Goal: Check status

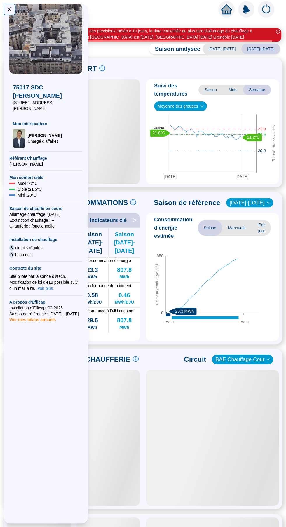
click at [6, 9] on div "X" at bounding box center [10, 10] width 12 height 12
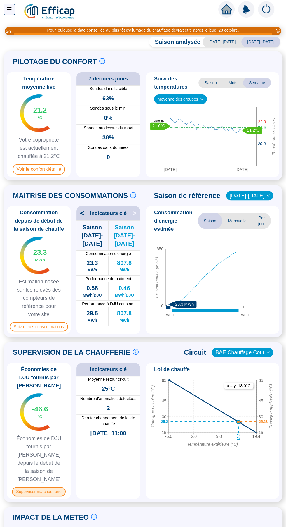
click at [18, 487] on span "Superviser ma chaufferie" at bounding box center [38, 491] width 53 height 9
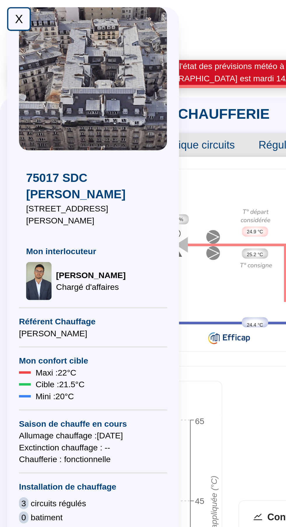
click at [9, 9] on div "X" at bounding box center [10, 10] width 12 height 12
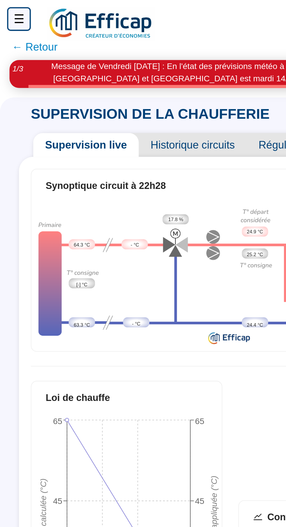
click at [14, 26] on span "← Retour" at bounding box center [17, 23] width 23 height 8
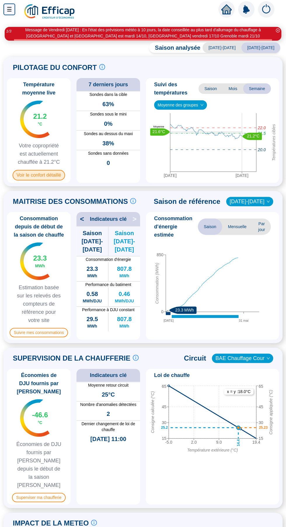
click at [23, 177] on span "Voir le confort détaillé" at bounding box center [39, 175] width 53 height 11
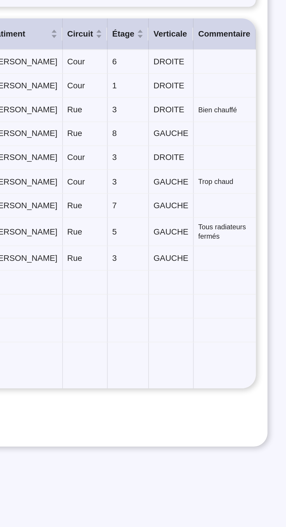
click at [259, 264] on td at bounding box center [255, 265] width 31 height 12
click at [256, 268] on td at bounding box center [255, 265] width 31 height 12
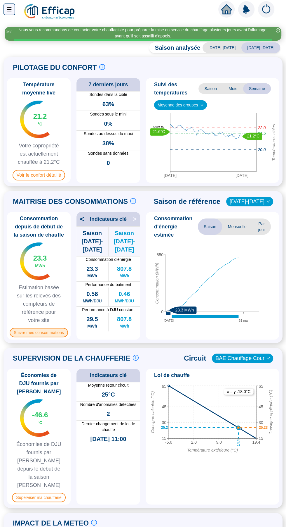
click at [51, 333] on span "Suivre mes consommations" at bounding box center [39, 332] width 58 height 9
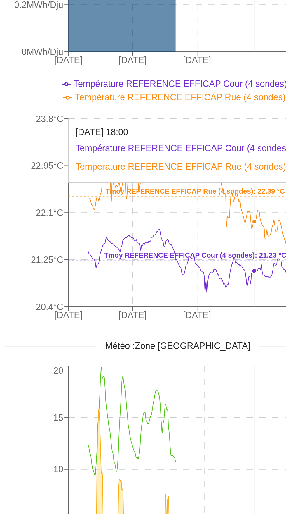
scroll to position [38, 0]
